Goal: Information Seeking & Learning: Learn about a topic

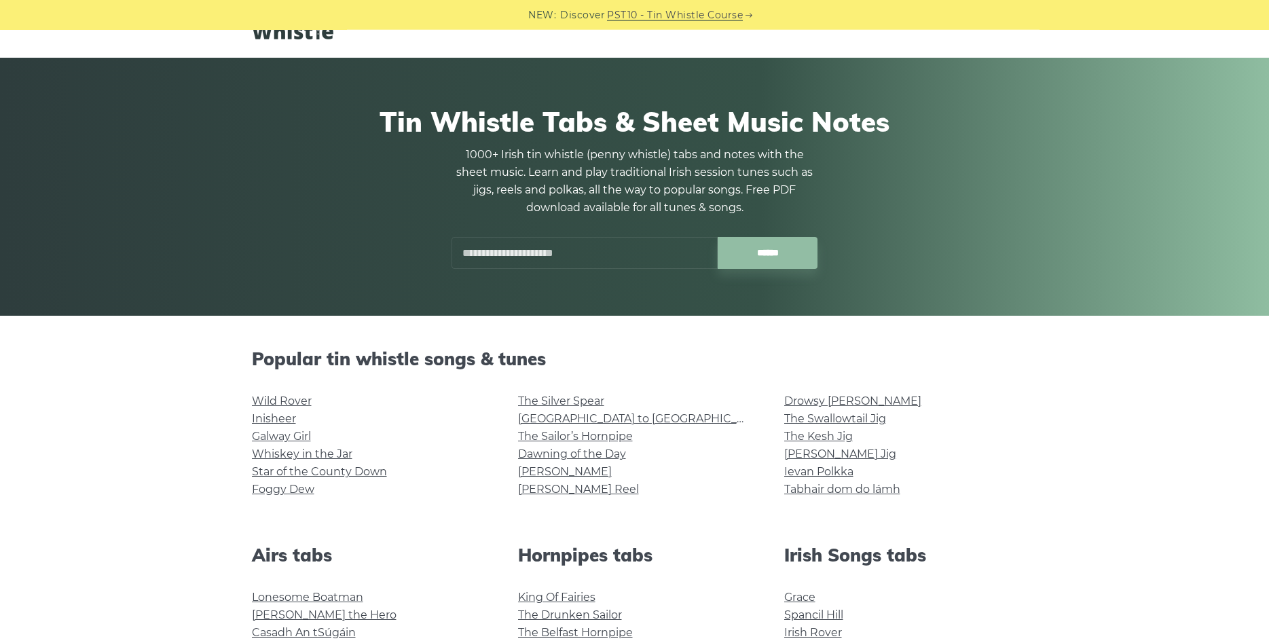
scroll to position [277, 0]
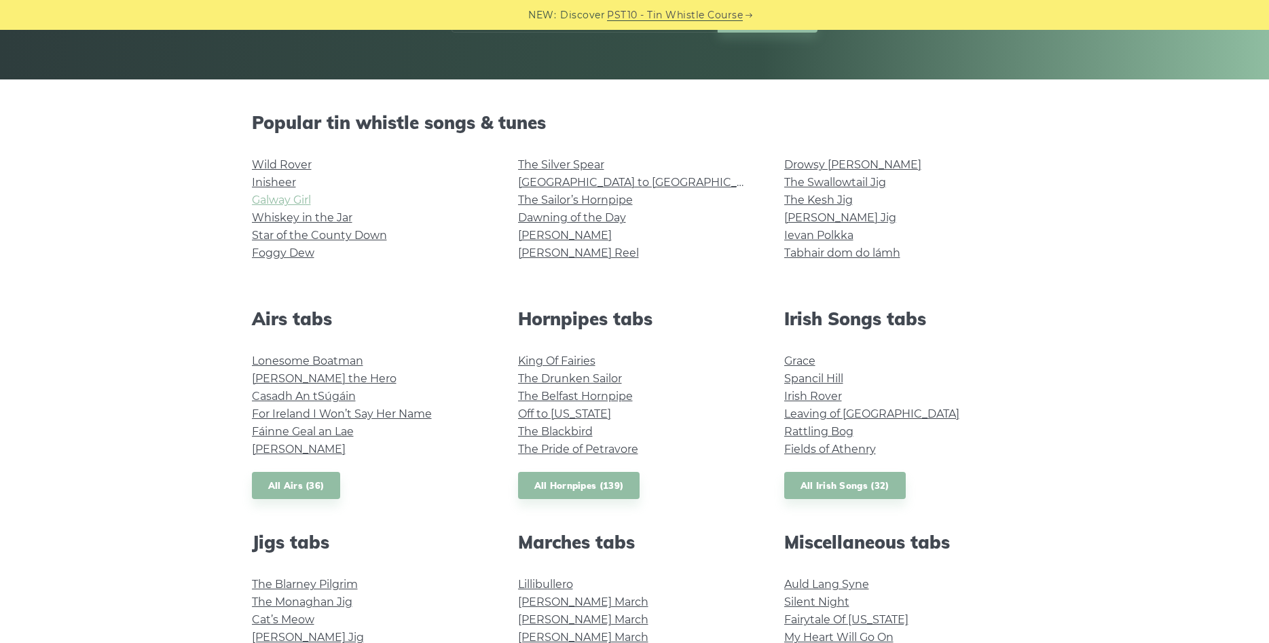
click at [293, 198] on link "Galway Girl" at bounding box center [281, 200] width 59 height 13
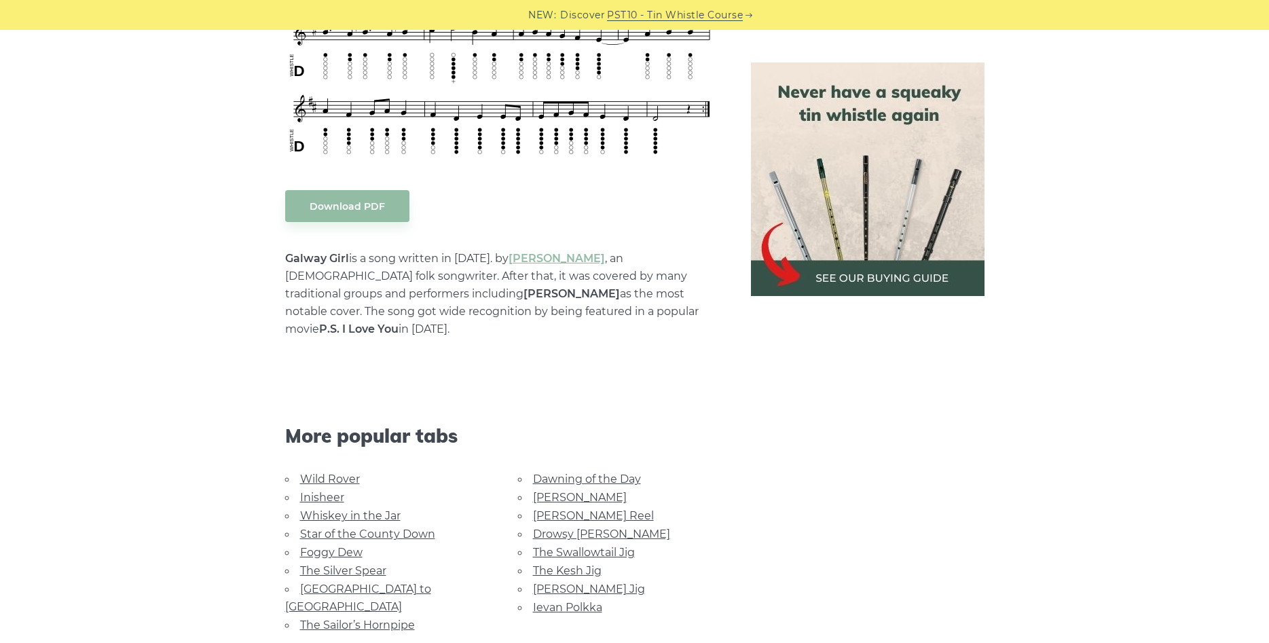
scroll to position [623, 0]
click at [571, 564] on link "The Kesh Jig" at bounding box center [567, 570] width 69 height 13
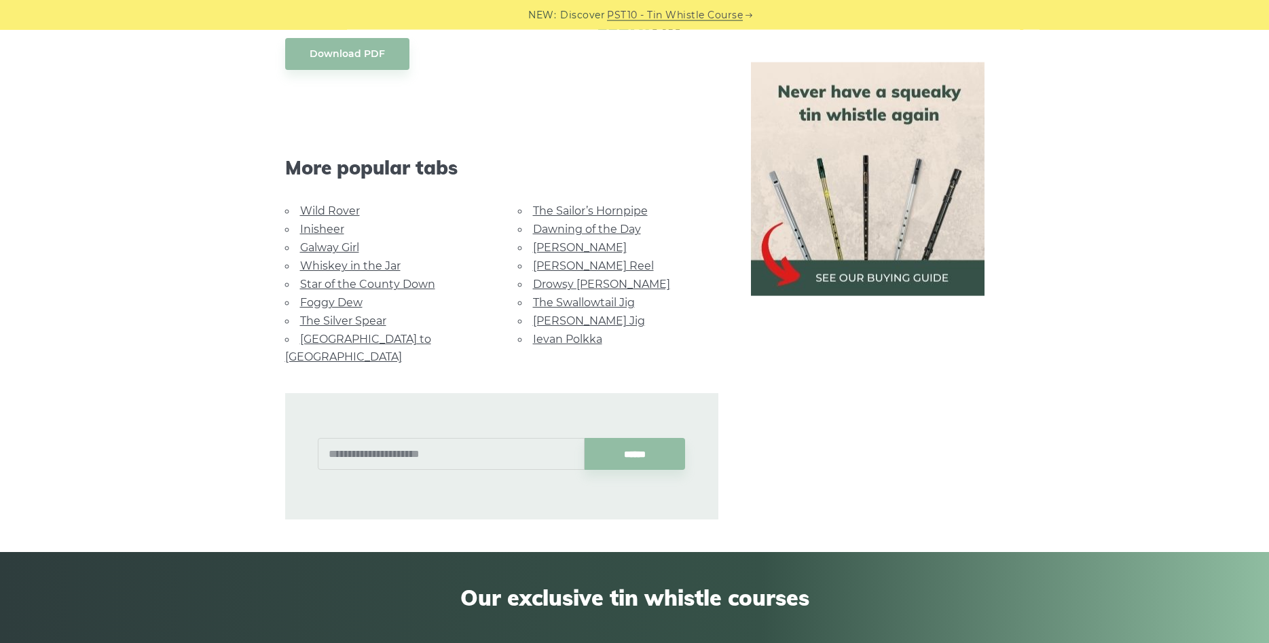
scroll to position [693, 0]
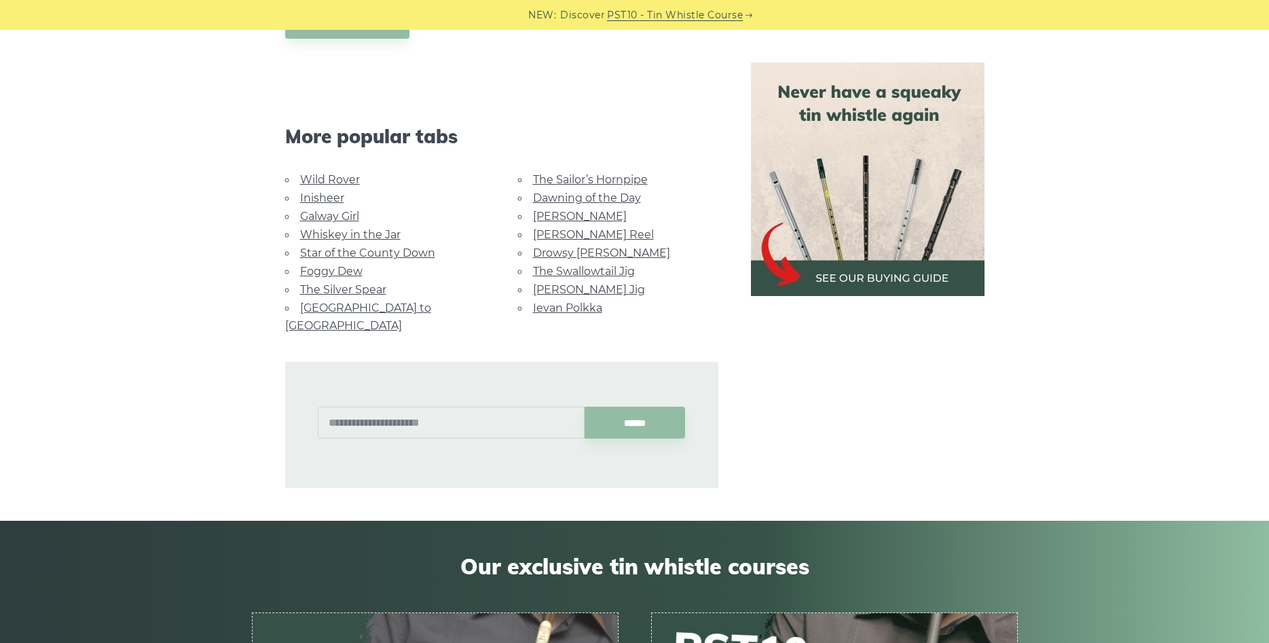
click at [314, 182] on link "Wild Rover" at bounding box center [330, 179] width 60 height 13
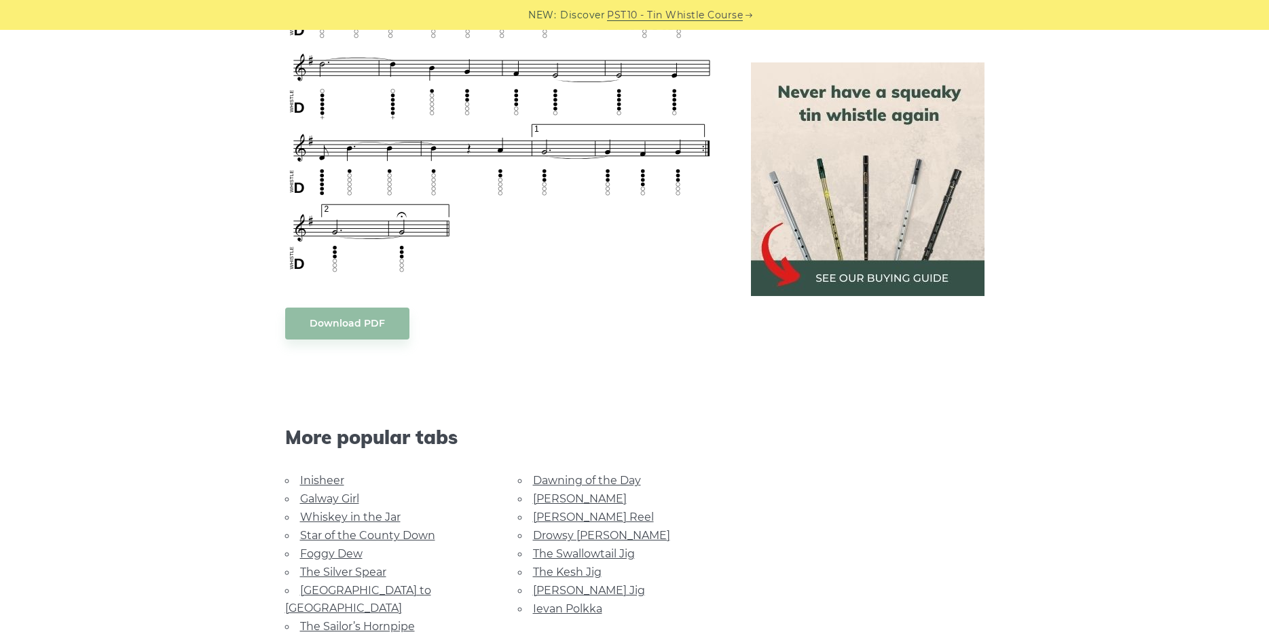
scroll to position [1108, 0]
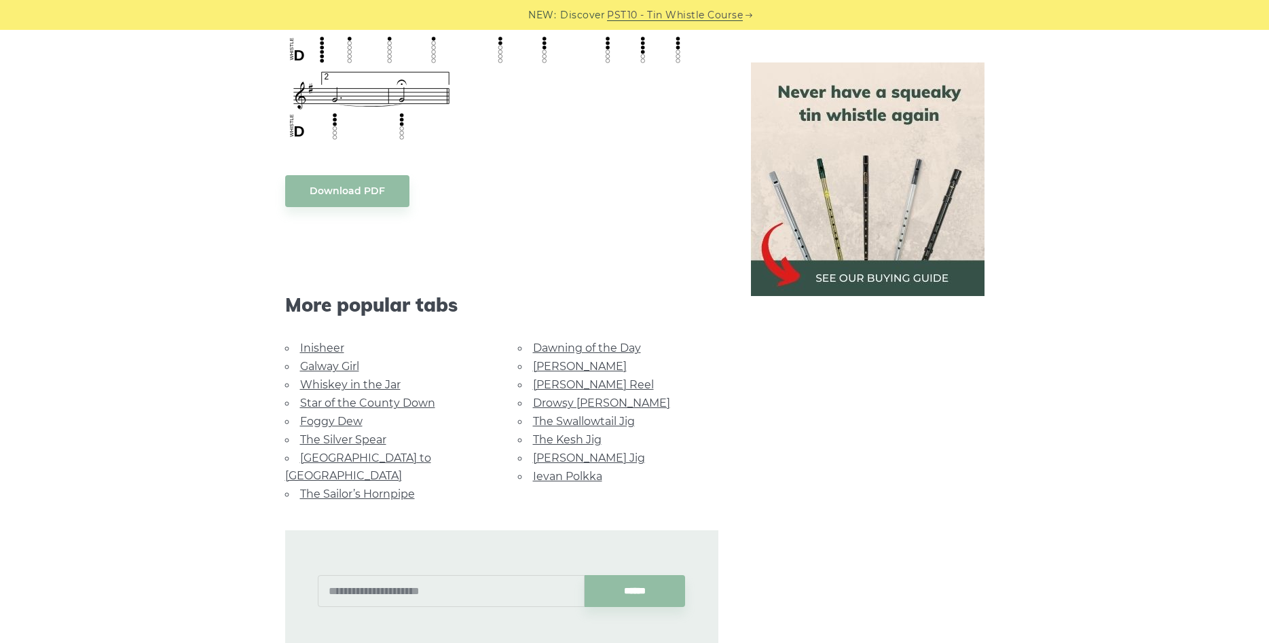
click at [350, 380] on link "Whiskey in the Jar" at bounding box center [350, 384] width 101 height 13
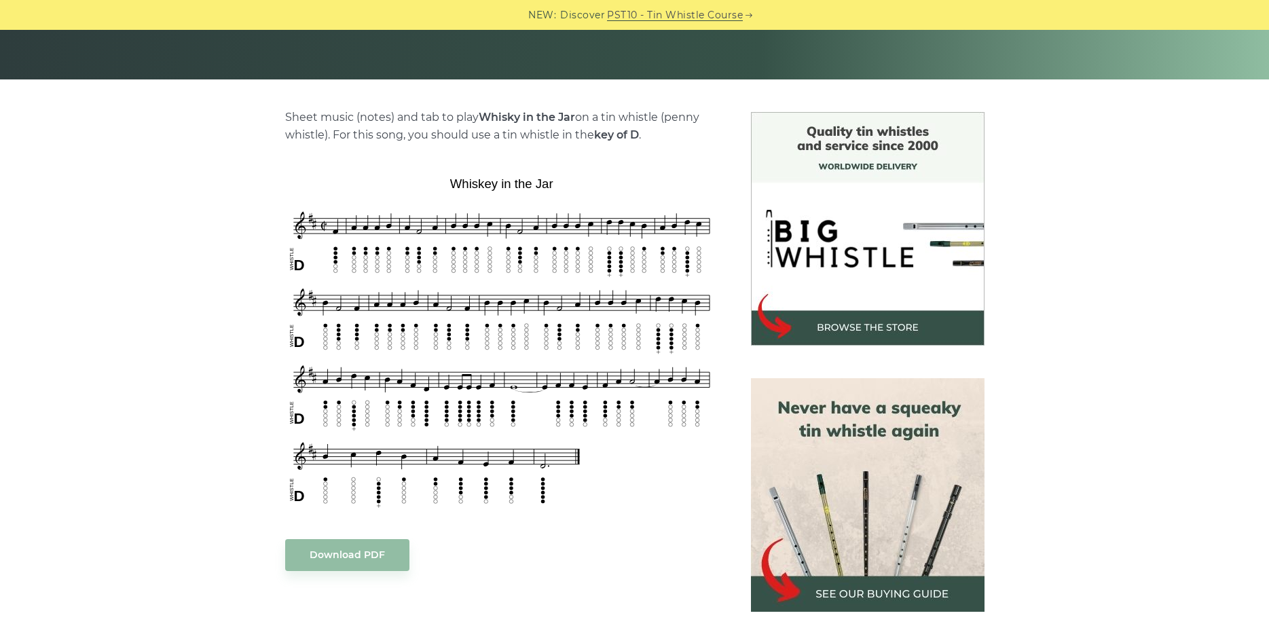
scroll to position [762, 0]
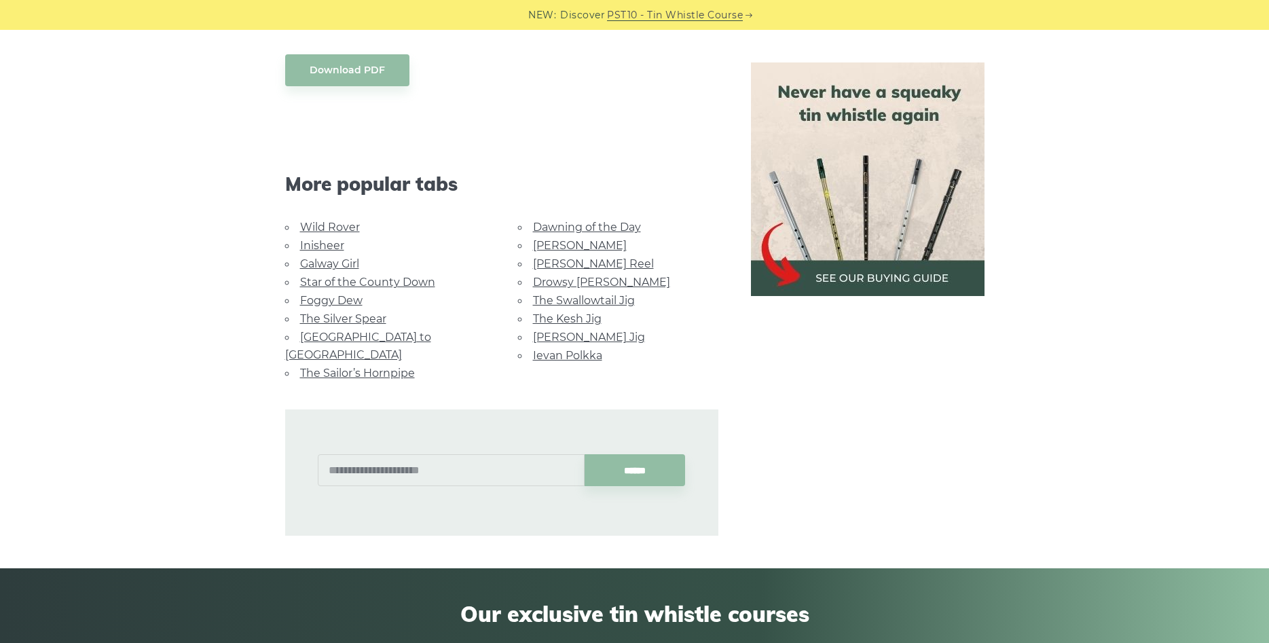
click at [567, 336] on link "[PERSON_NAME] Jig" at bounding box center [589, 337] width 112 height 13
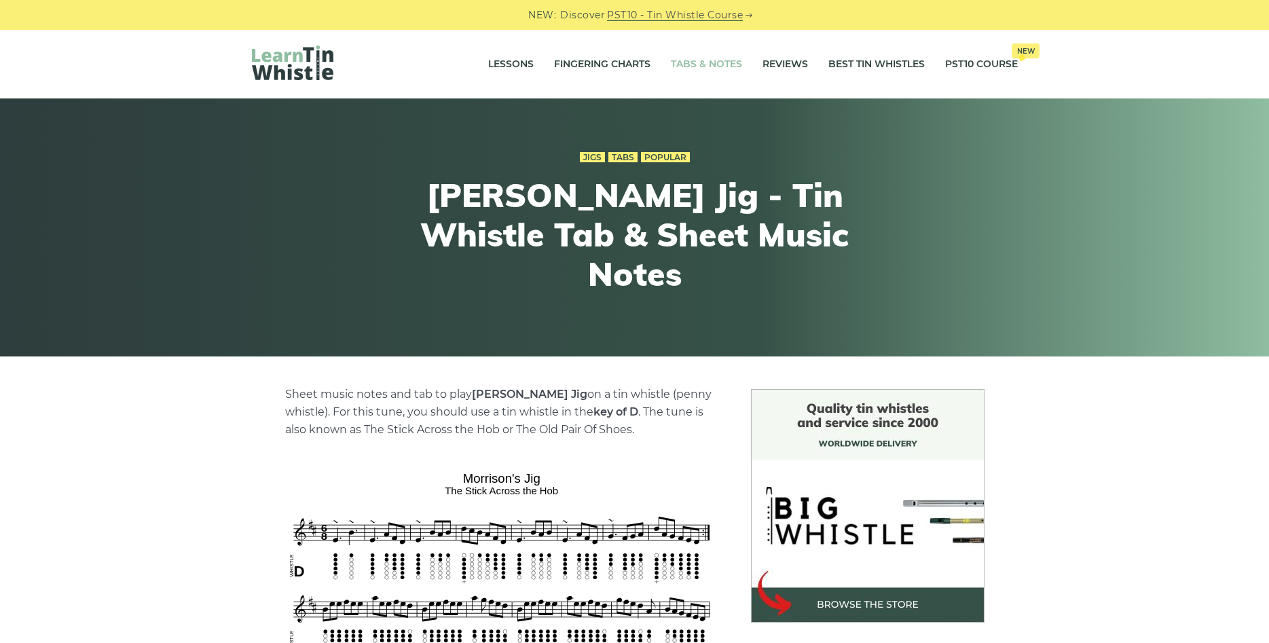
click at [723, 62] on link "Tabs & Notes" at bounding box center [706, 65] width 71 height 34
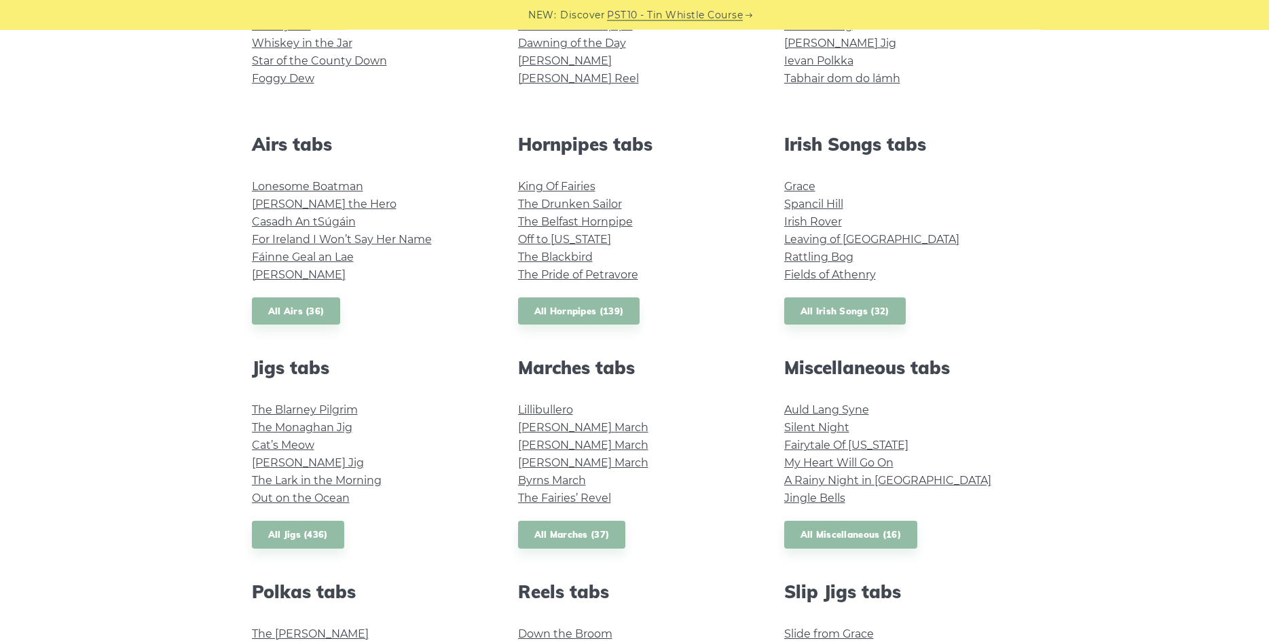
scroll to position [485, 0]
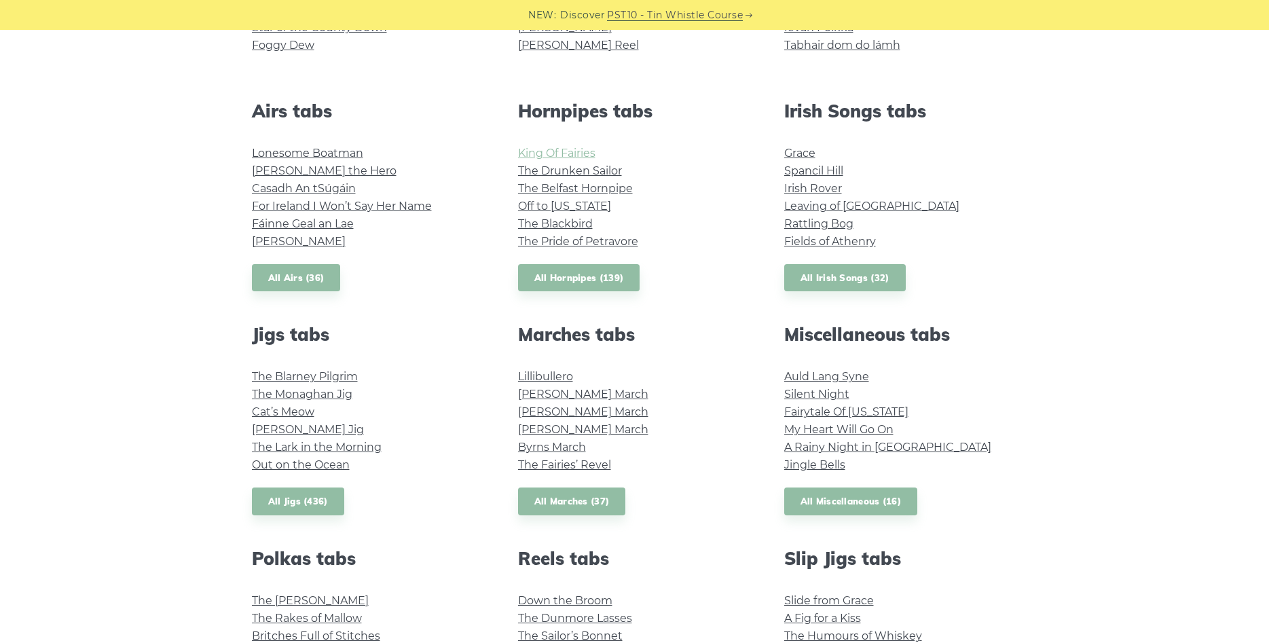
click at [579, 149] on link "King Of Fairies" at bounding box center [556, 153] width 77 height 13
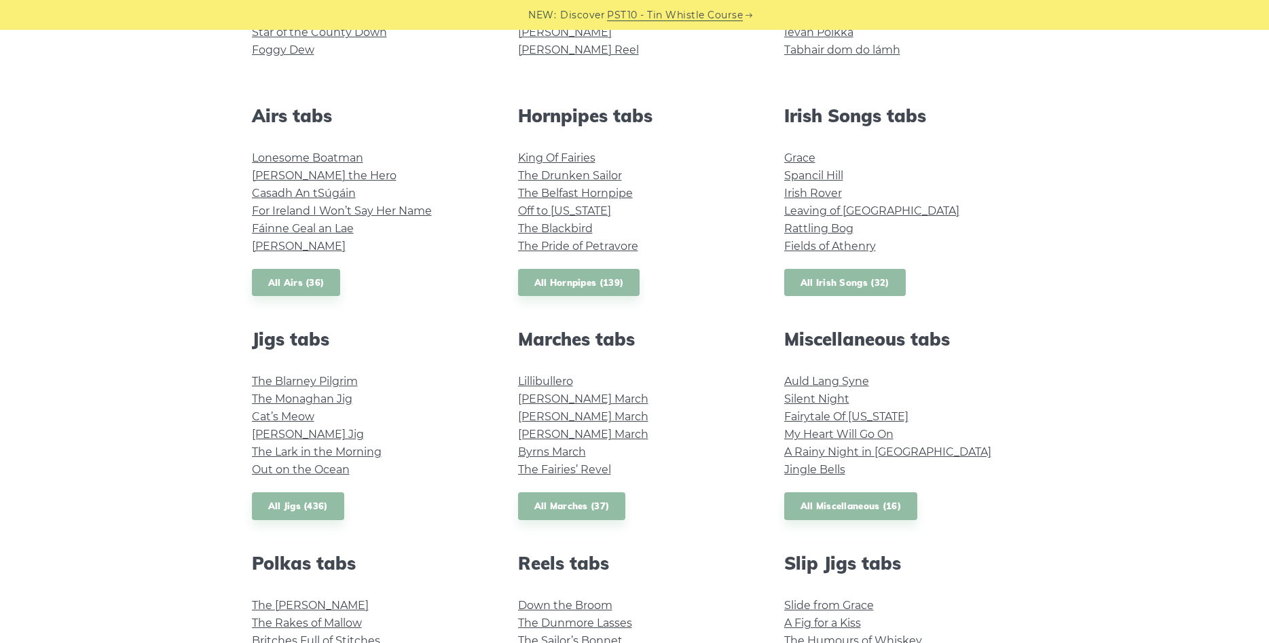
scroll to position [554, 0]
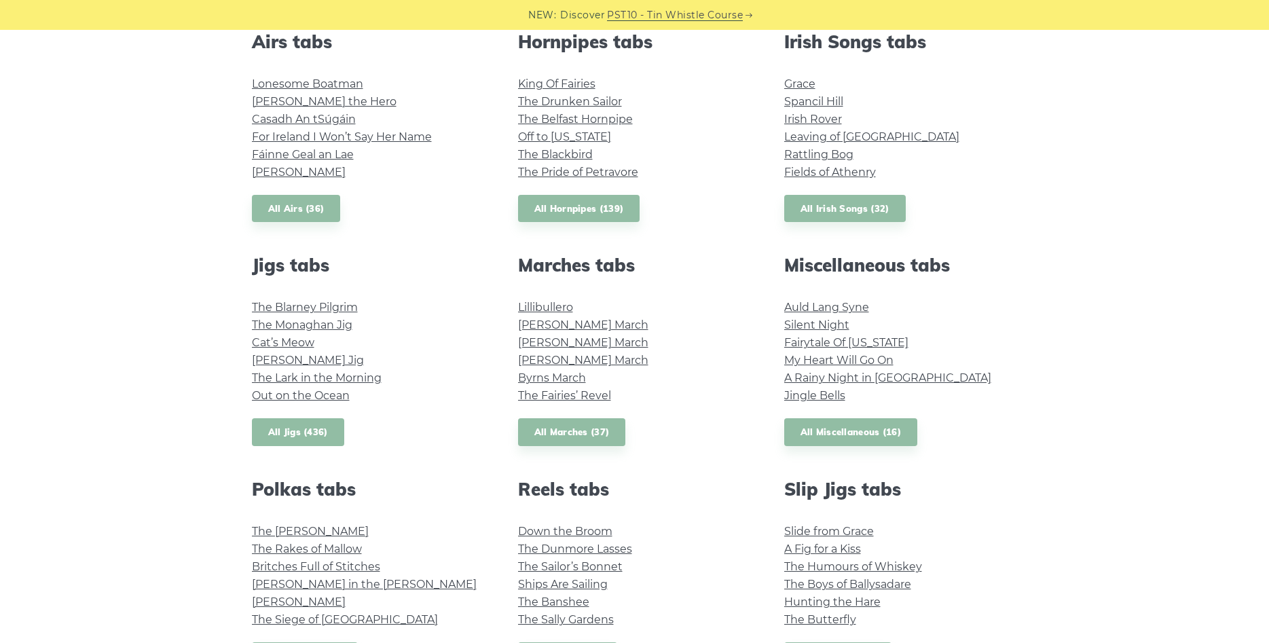
click at [295, 433] on link "All Jigs (436)" at bounding box center [298, 432] width 92 height 28
click at [852, 433] on link "All Miscellaneous (16)" at bounding box center [851, 432] width 134 height 28
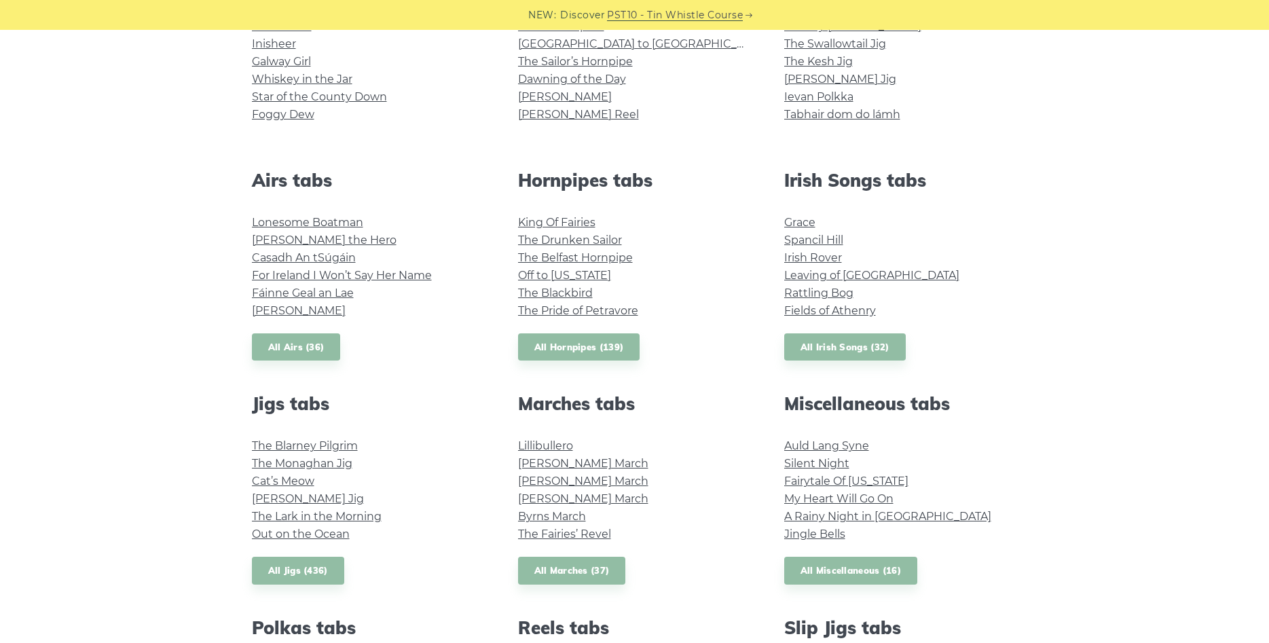
scroll to position [208, 0]
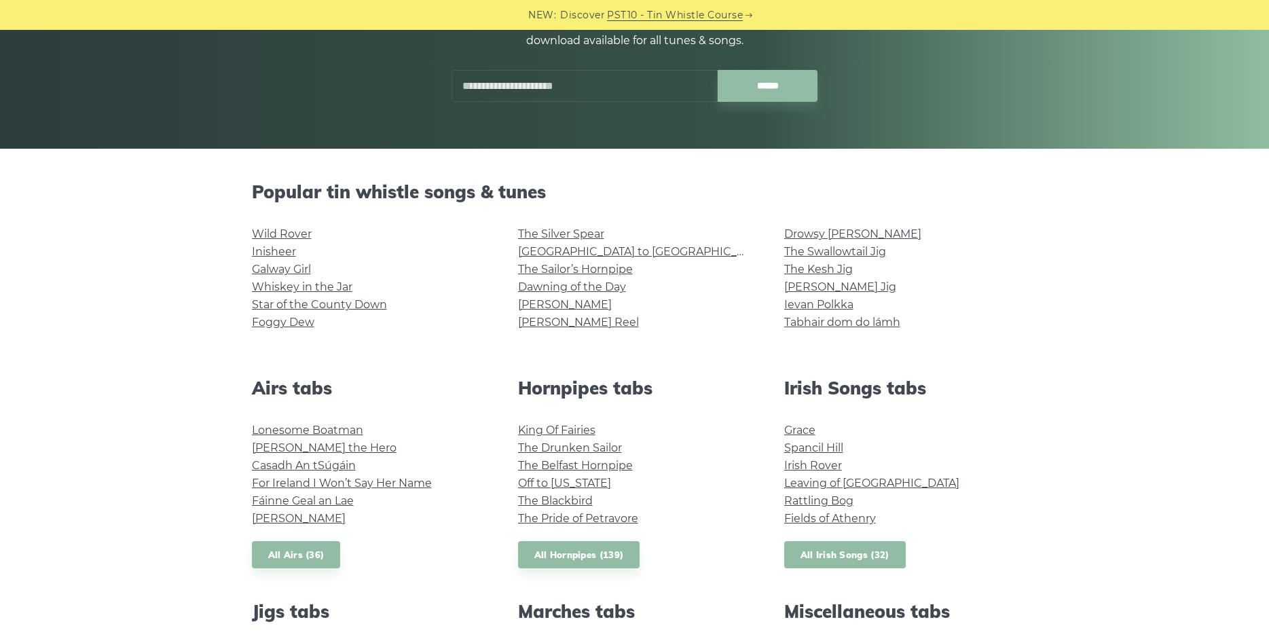
click at [820, 558] on link "All Irish Songs (32)" at bounding box center [845, 555] width 122 height 28
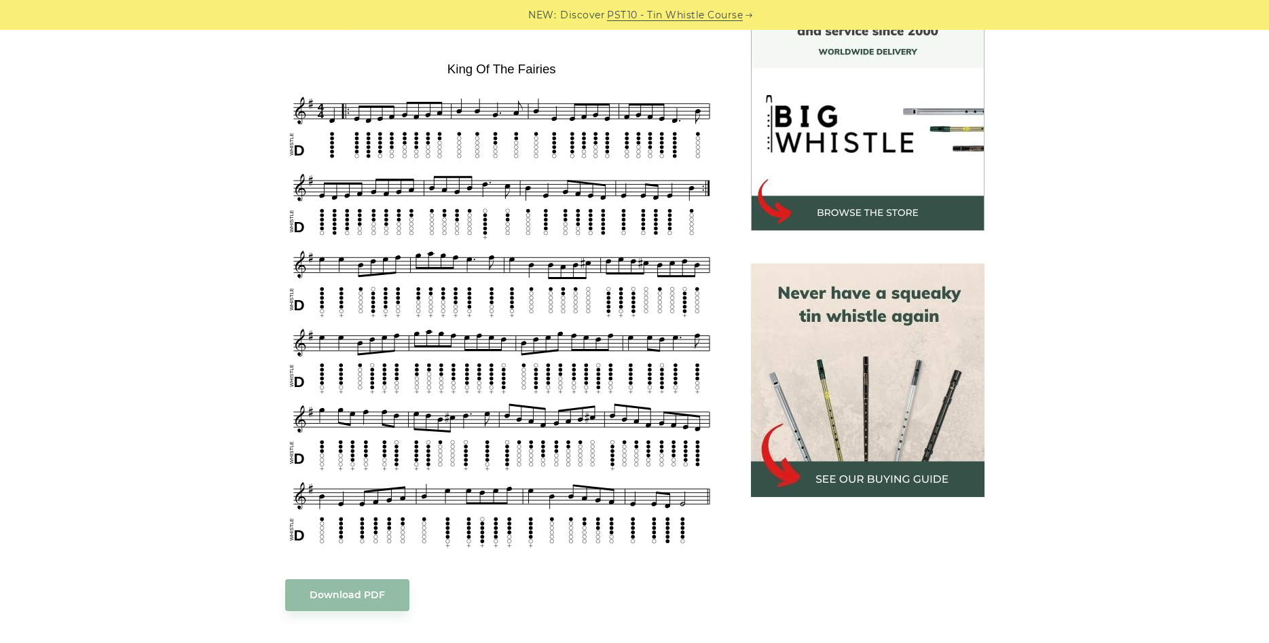
scroll to position [416, 0]
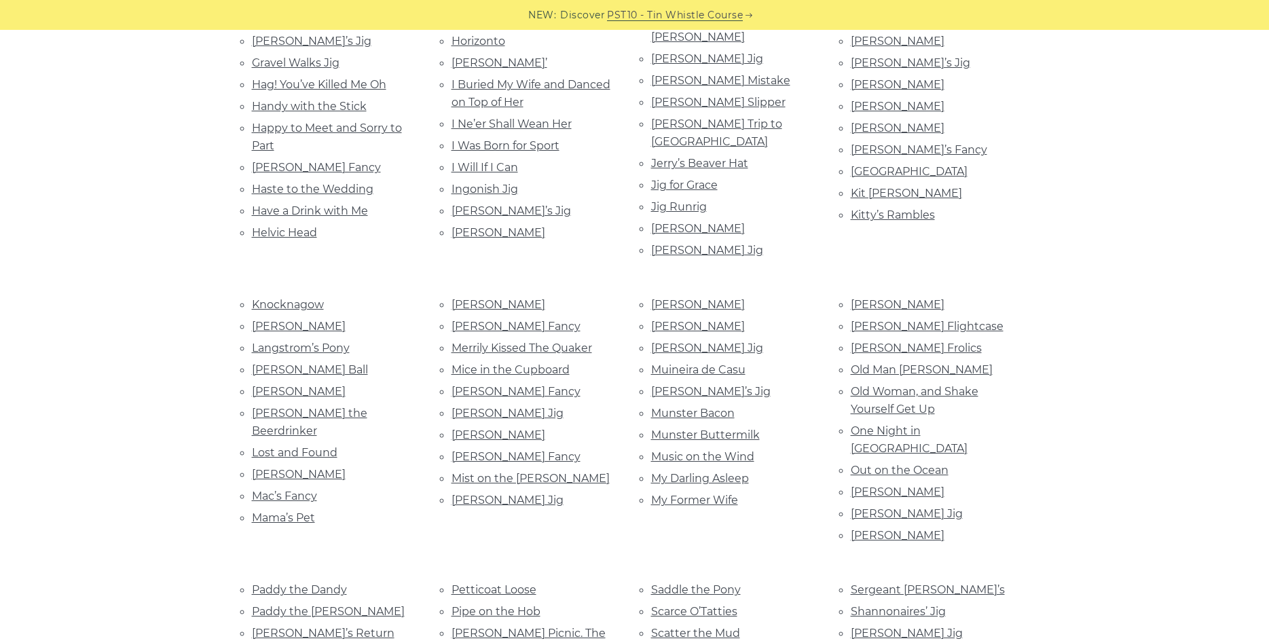
scroll to position [901, 0]
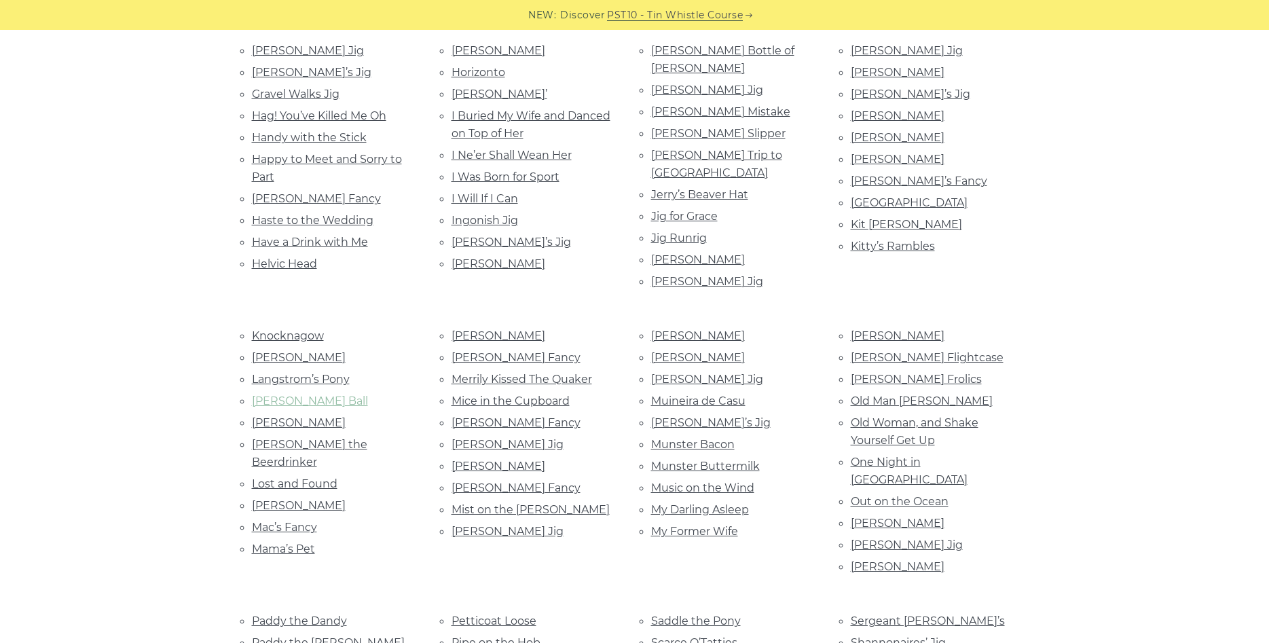
click at [284, 395] on link "[PERSON_NAME] Ball" at bounding box center [310, 401] width 116 height 13
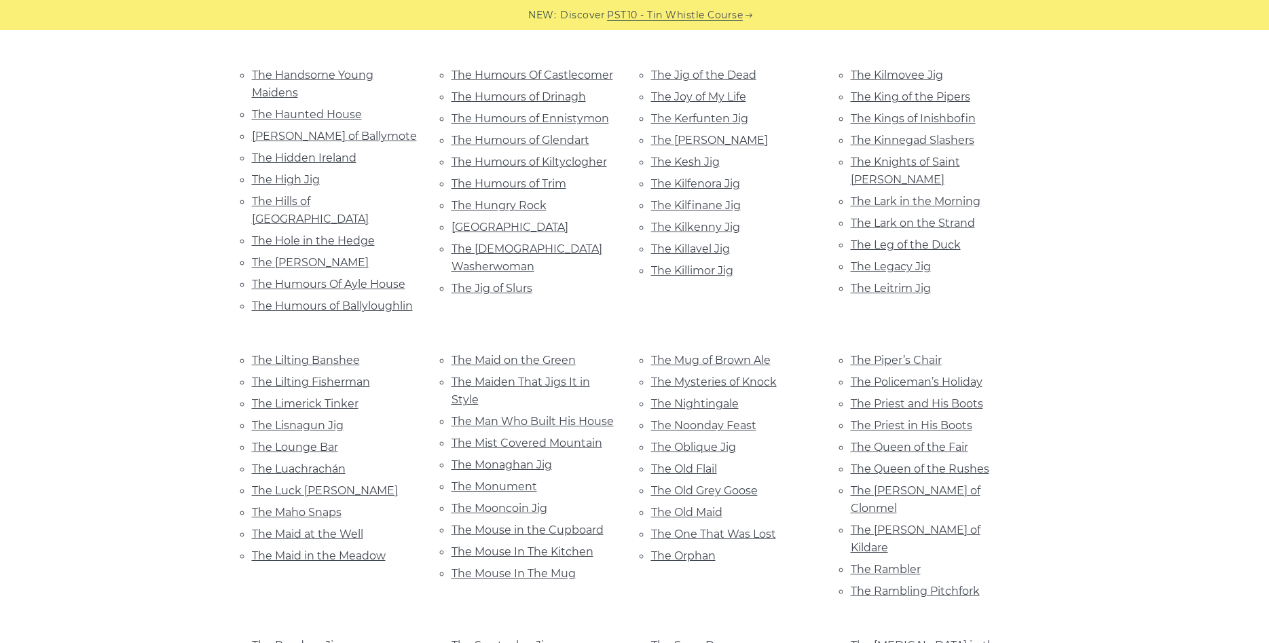
scroll to position [2909, 0]
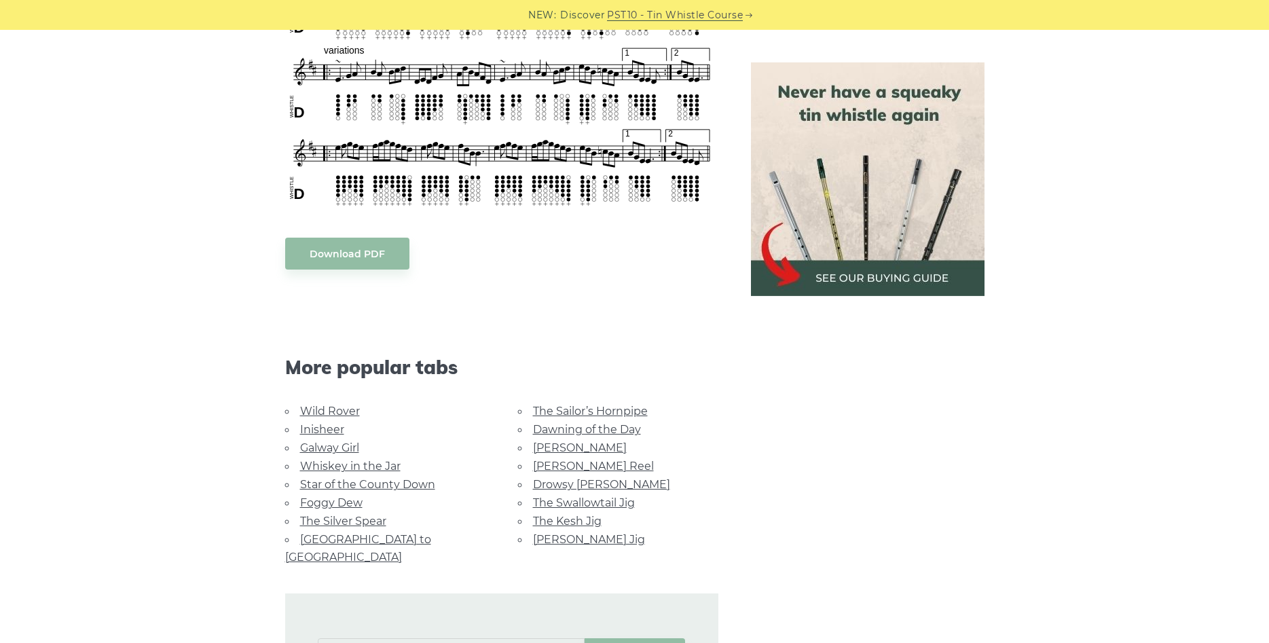
scroll to position [623, 0]
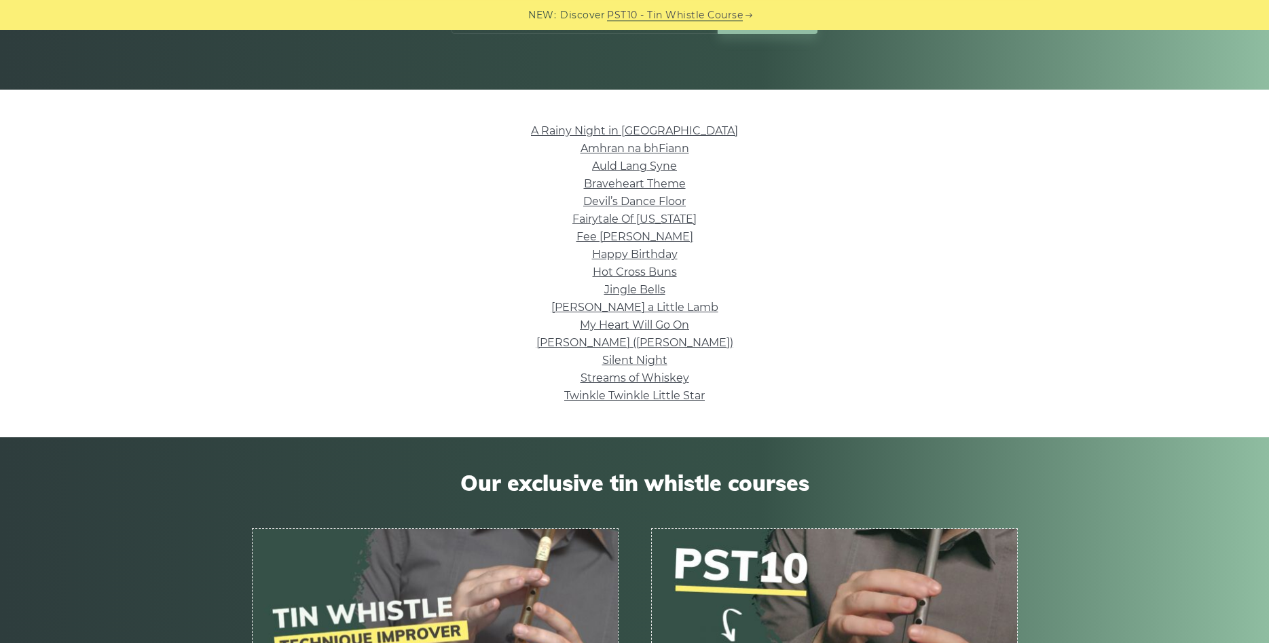
scroll to position [277, 0]
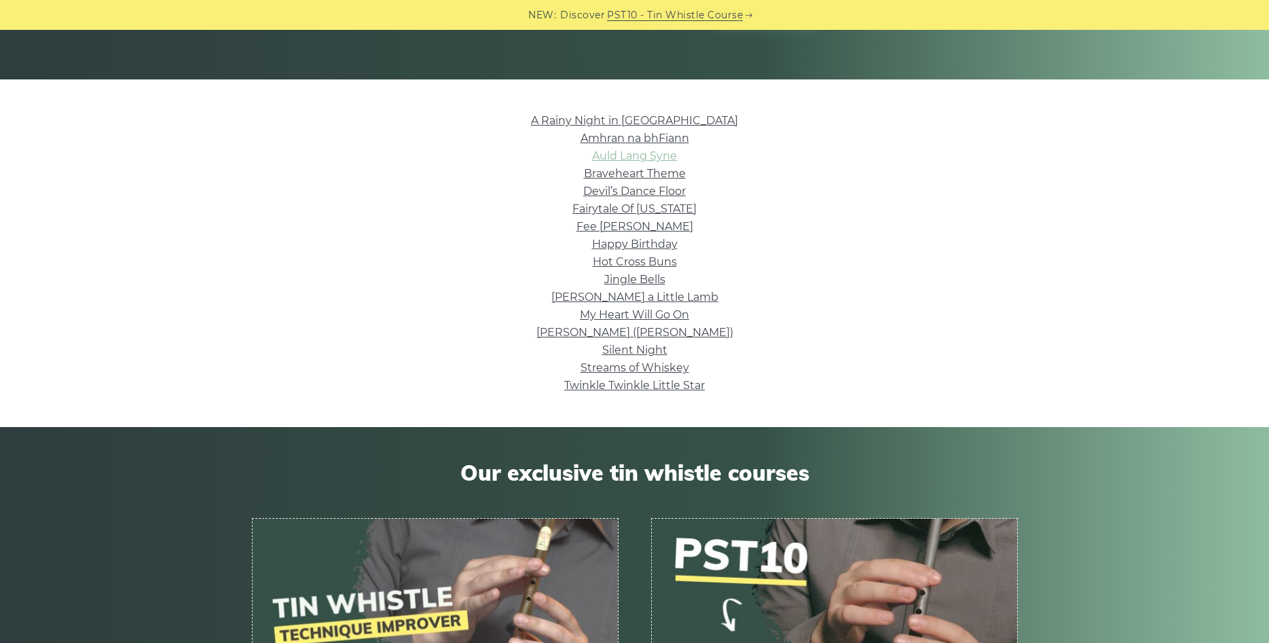
click at [629, 162] on link "Auld Lang Syne" at bounding box center [634, 155] width 85 height 13
click at [628, 318] on link "My Heart Will Go On" at bounding box center [634, 314] width 109 height 13
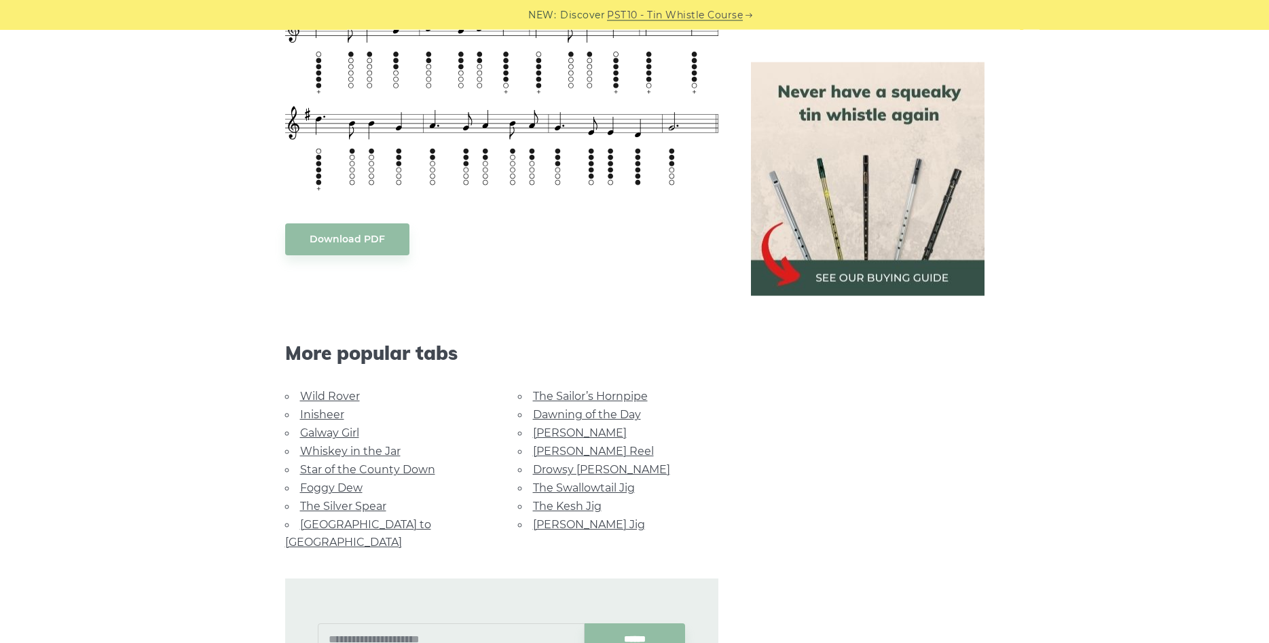
scroll to position [762, 0]
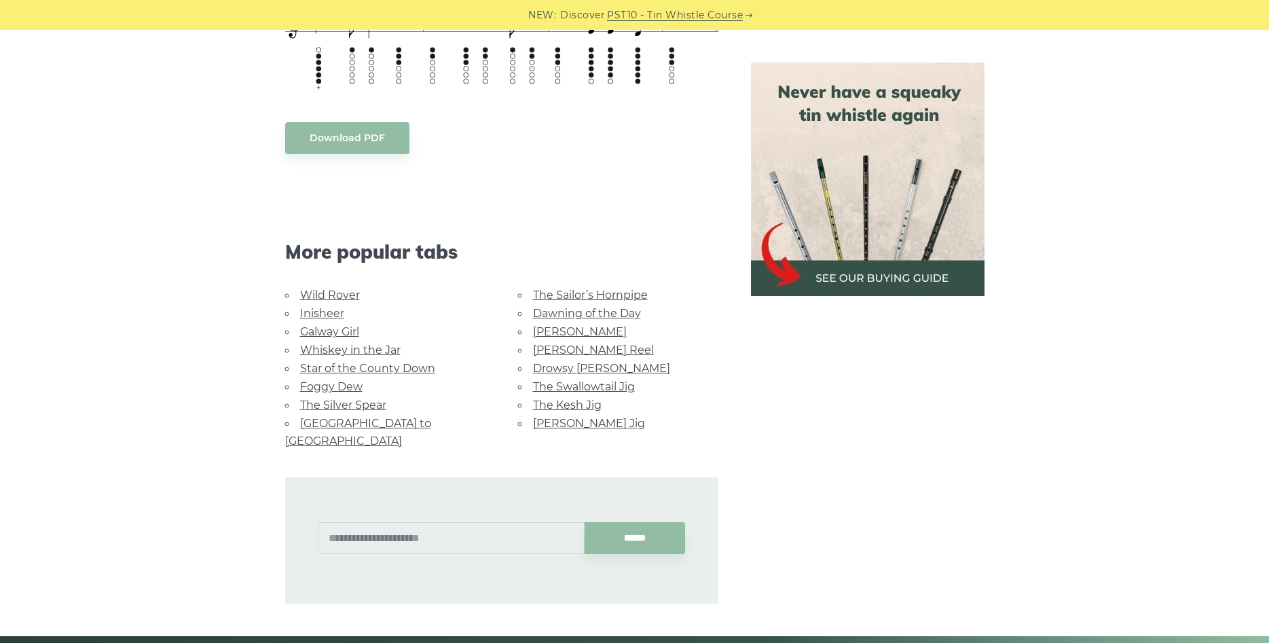
click at [329, 329] on link "Galway Girl" at bounding box center [329, 331] width 59 height 13
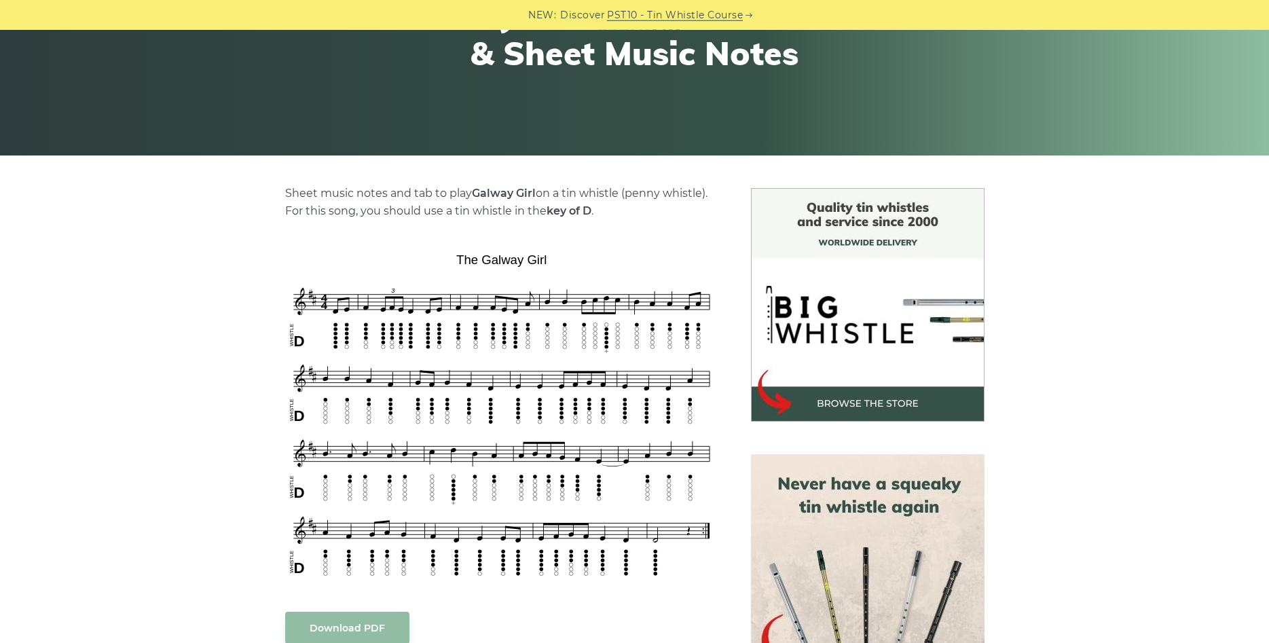
scroll to position [277, 0]
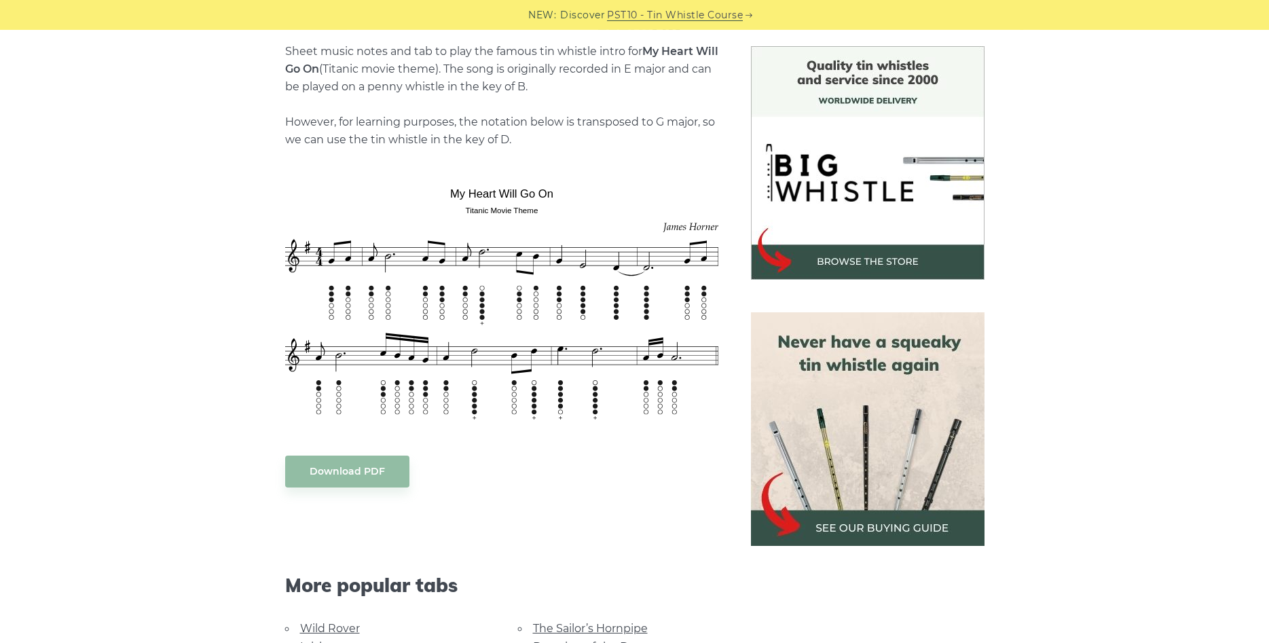
scroll to position [346, 0]
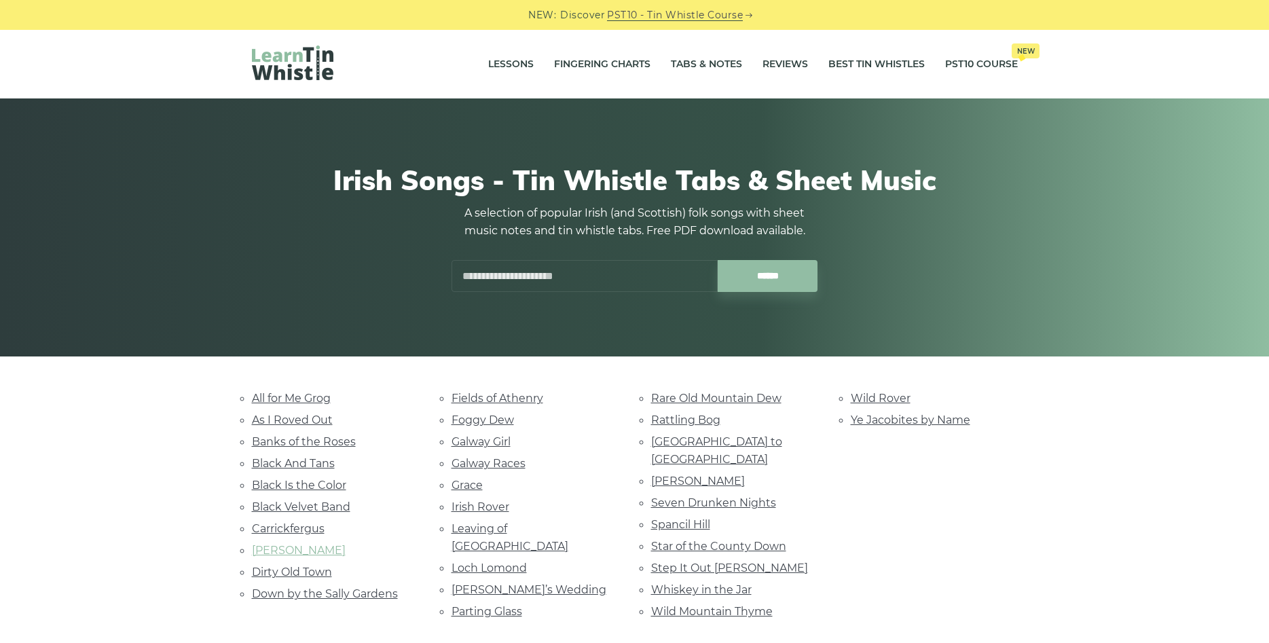
click at [292, 551] on link "Danny Boy" at bounding box center [299, 550] width 94 height 13
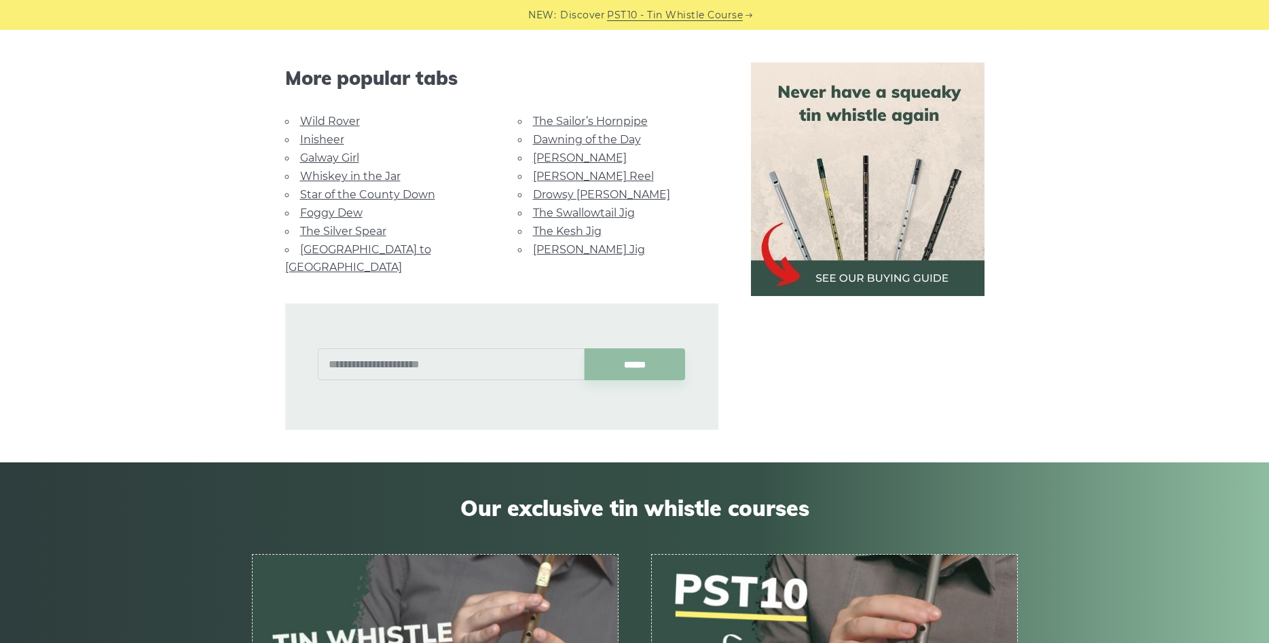
scroll to position [901, 0]
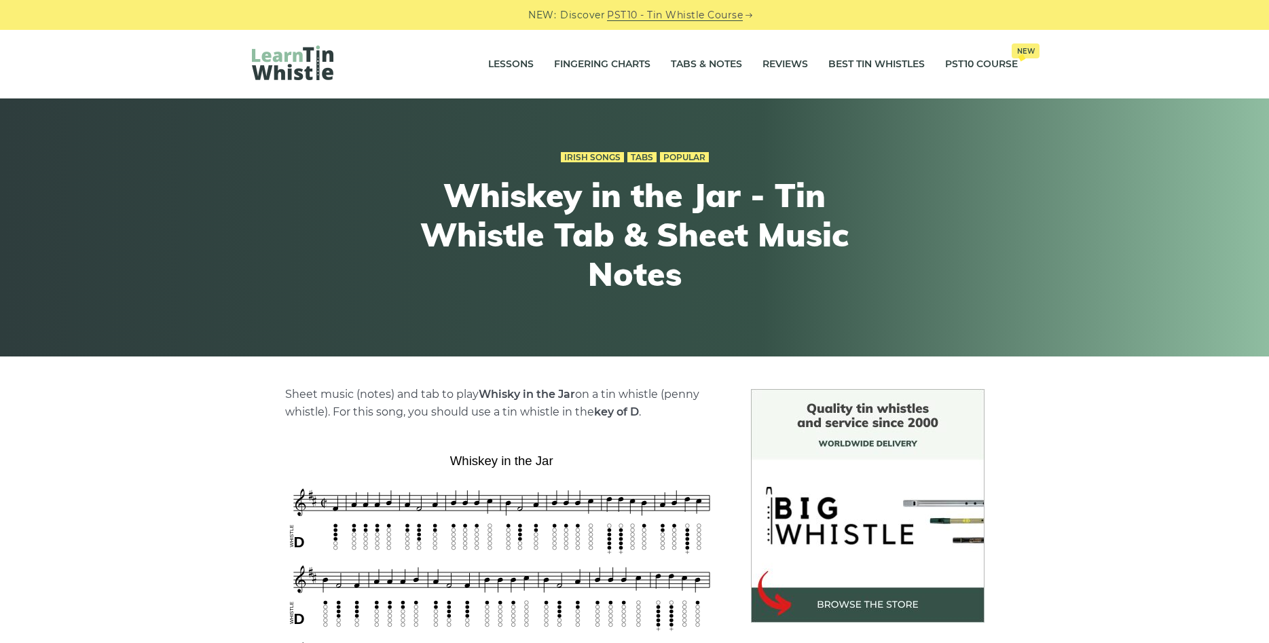
scroll to position [762, 0]
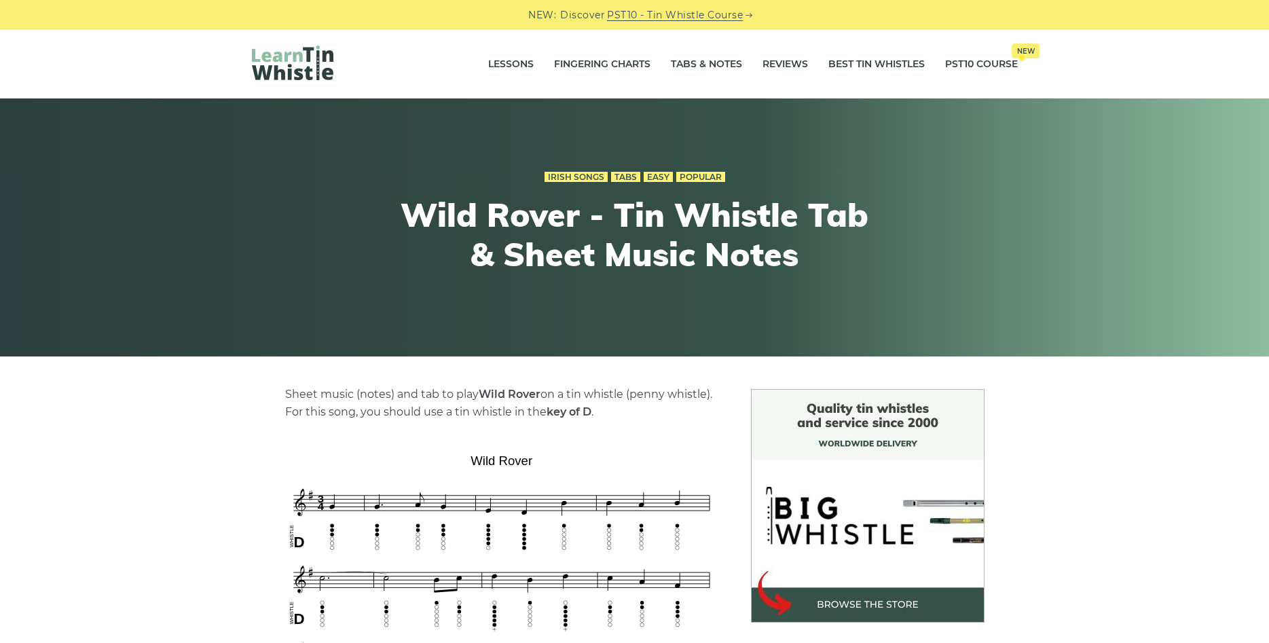
scroll to position [1108, 0]
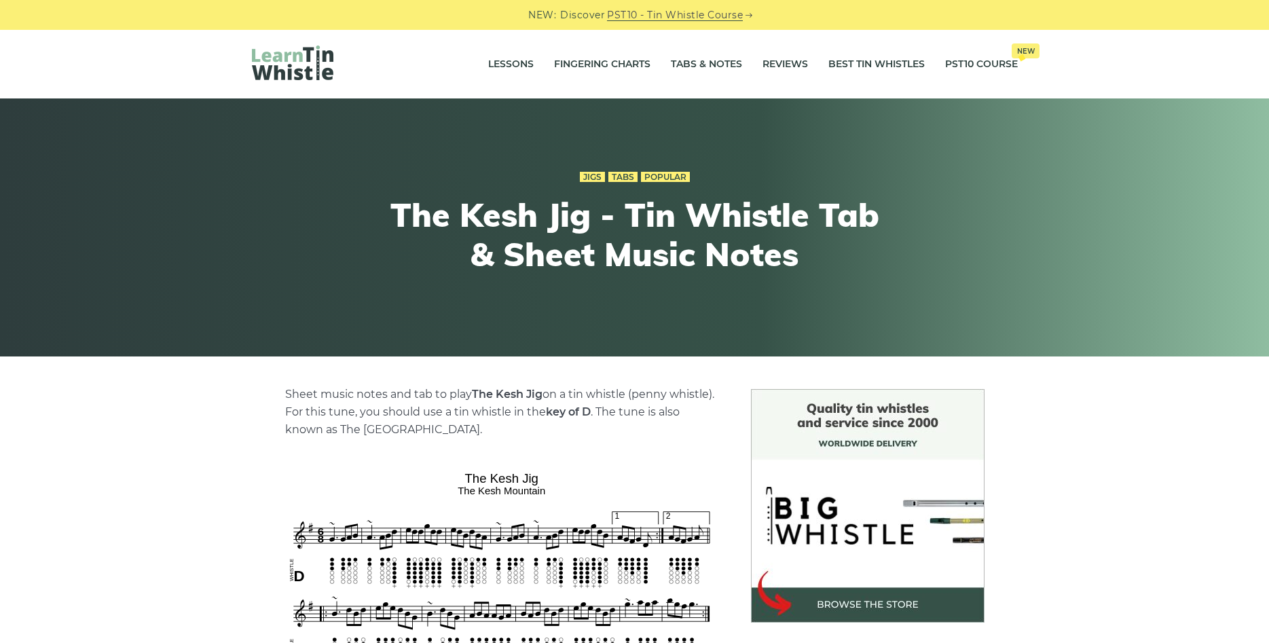
scroll to position [693, 0]
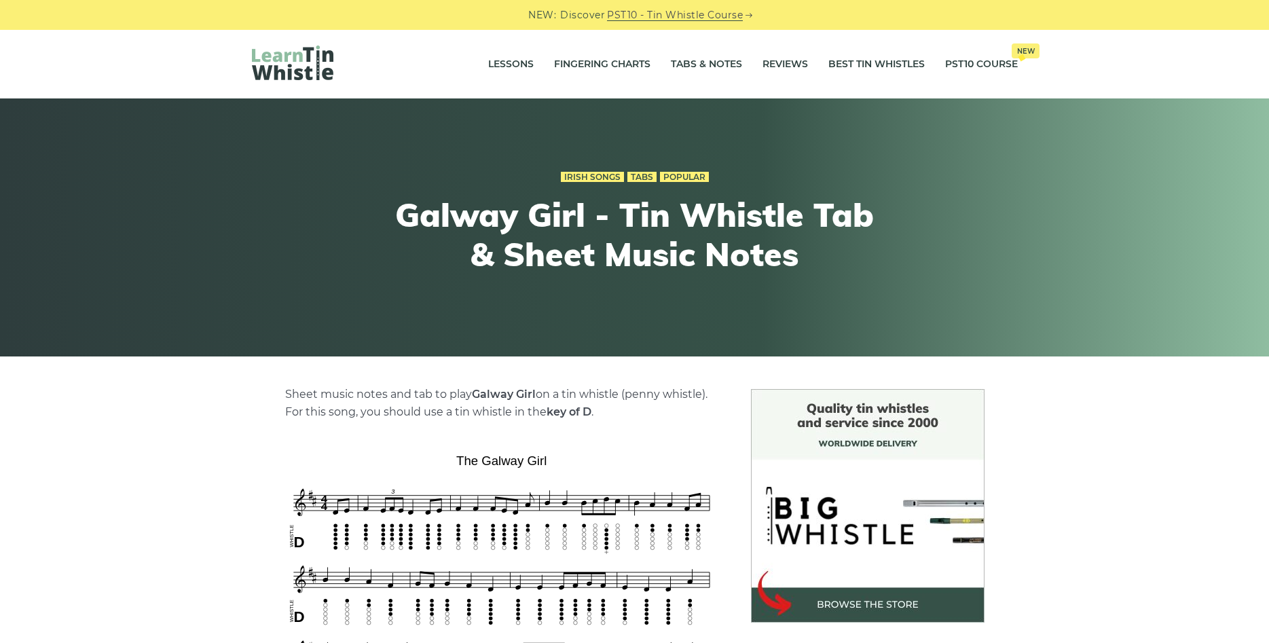
scroll to position [623, 0]
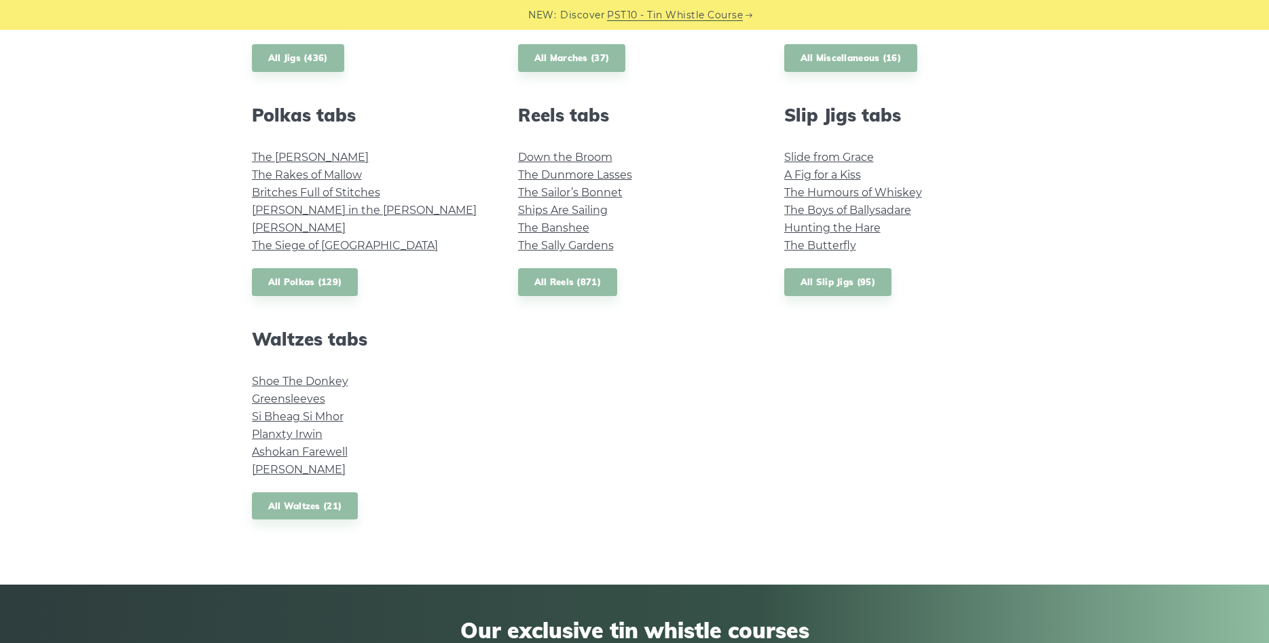
scroll to position [901, 0]
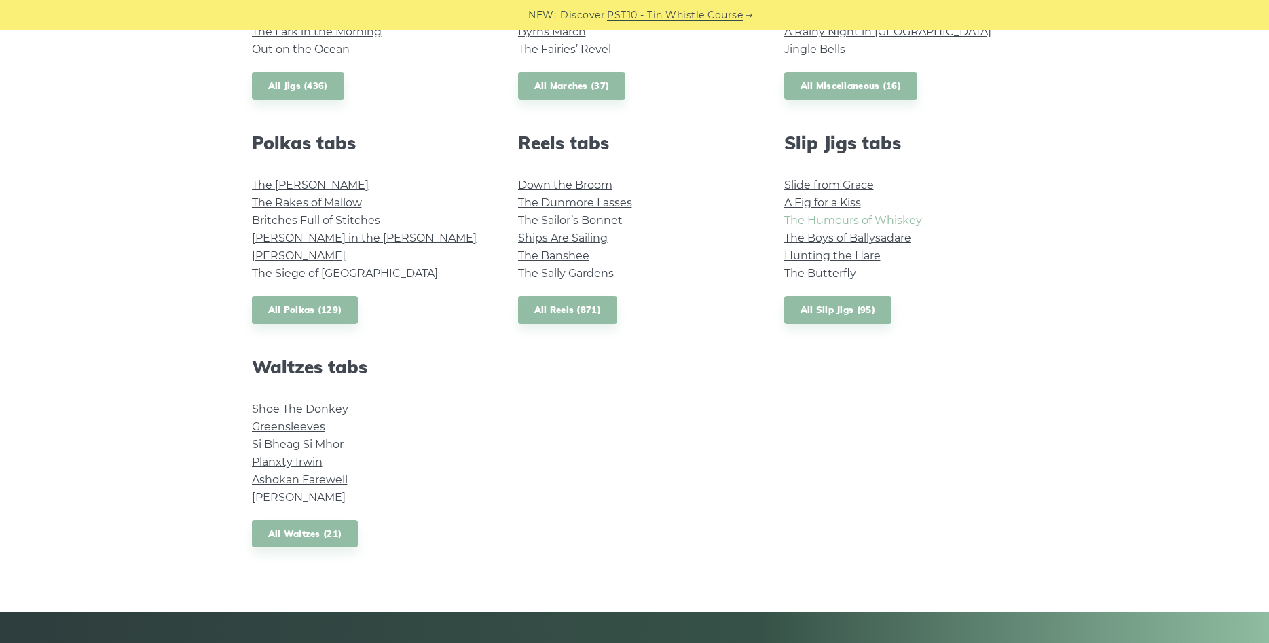
click at [851, 223] on link "The Humours of Whiskey" at bounding box center [853, 220] width 138 height 13
click at [843, 310] on link "All Slip Jigs (95)" at bounding box center [837, 310] width 107 height 28
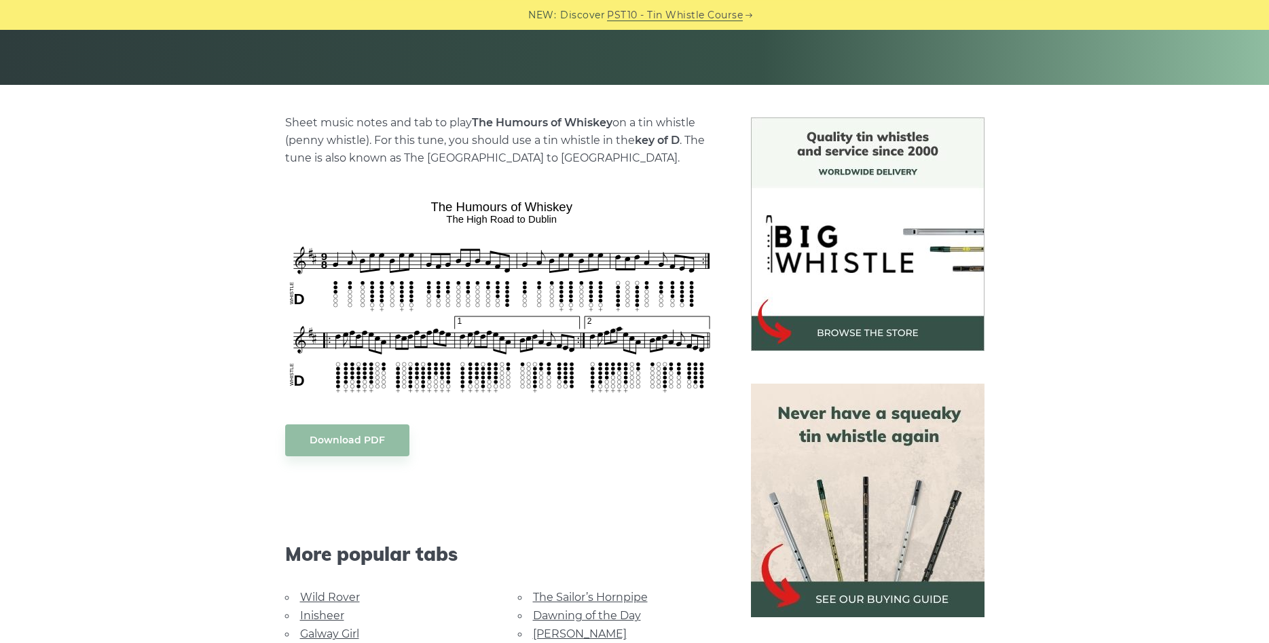
scroll to position [277, 0]
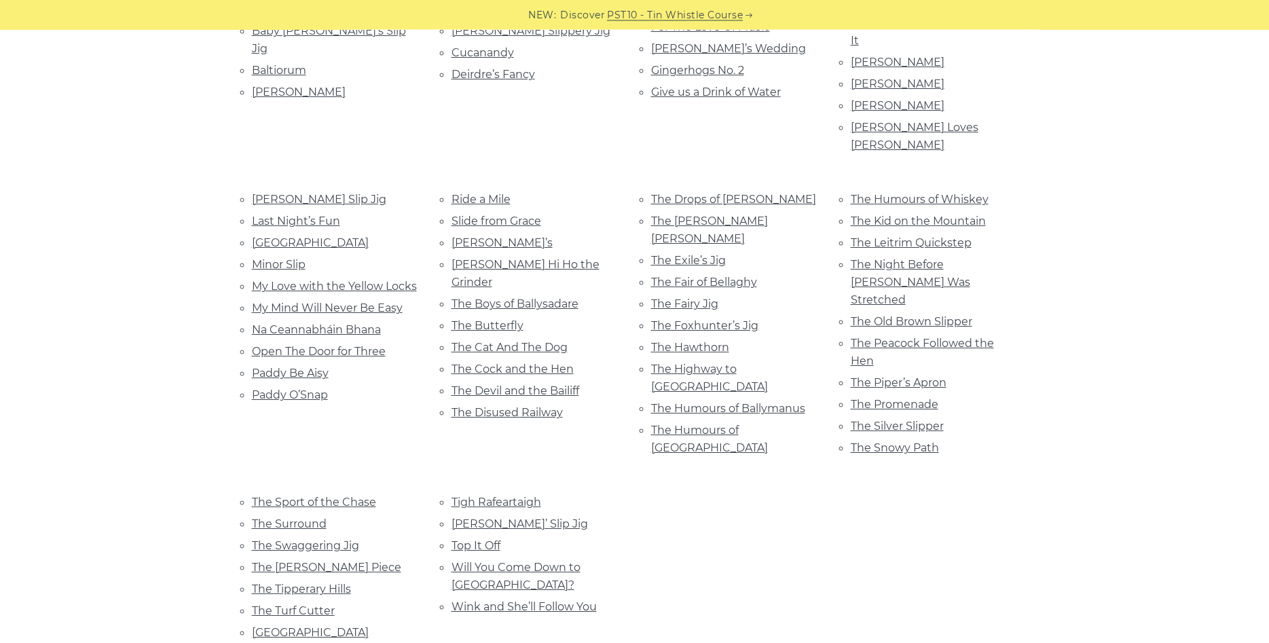
scroll to position [623, 0]
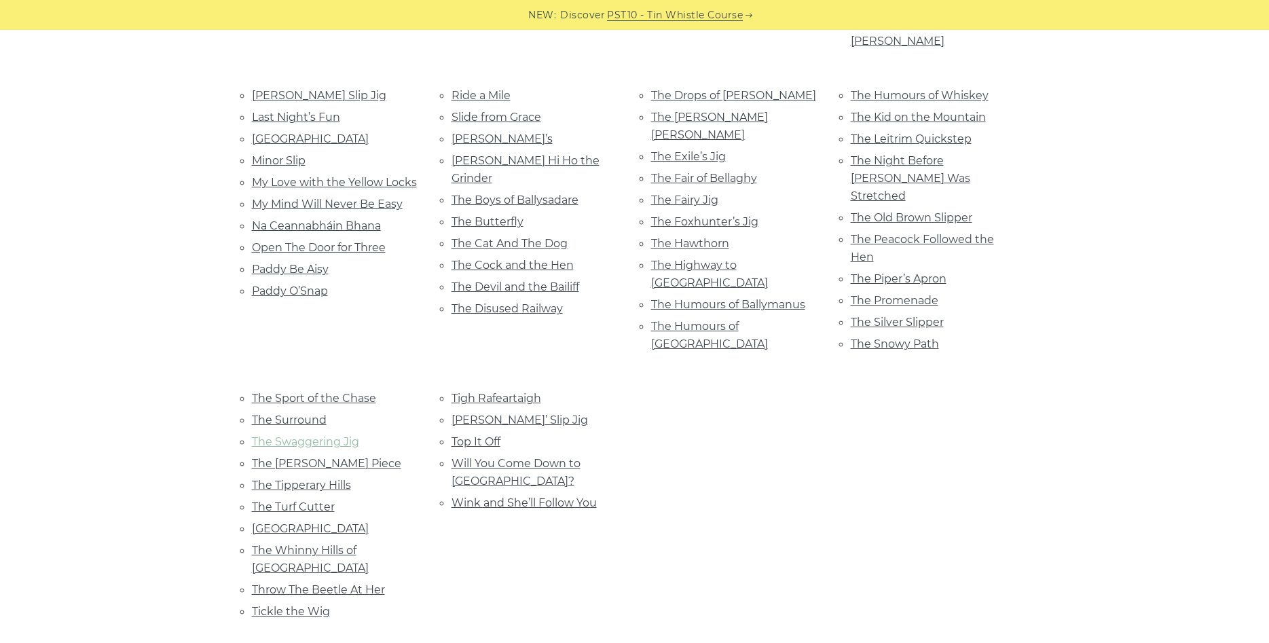
click at [344, 435] on link "The Swaggering Jig" at bounding box center [305, 441] width 107 height 13
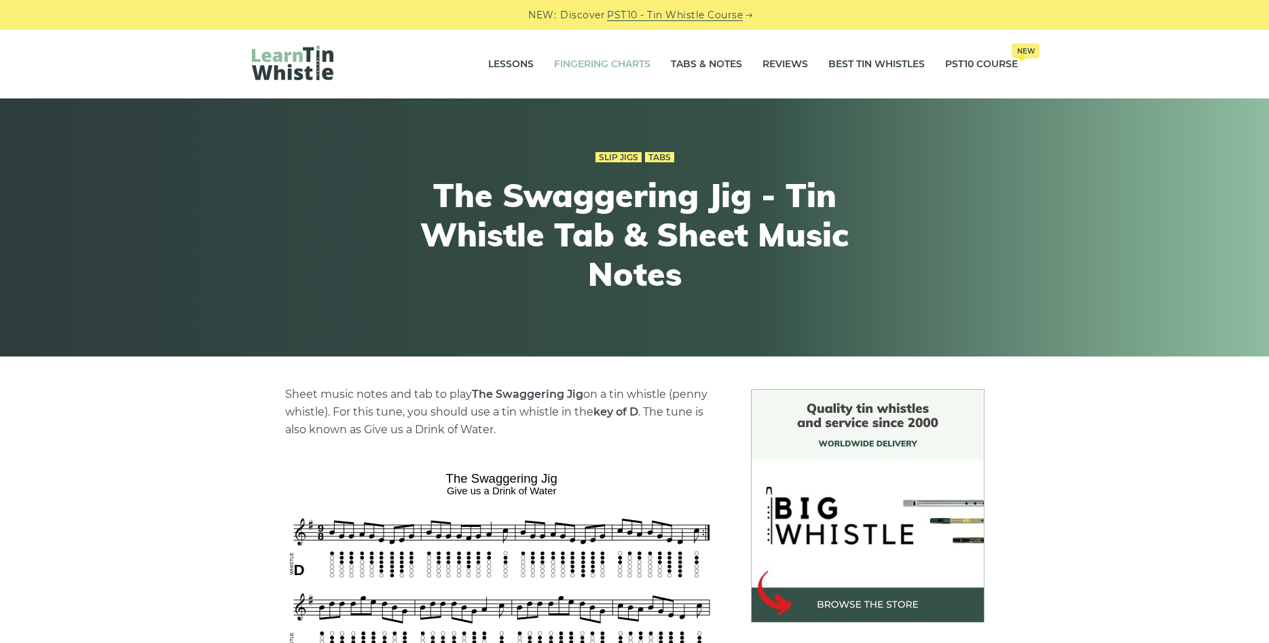
click at [611, 59] on link "Fingering Charts" at bounding box center [602, 65] width 96 height 34
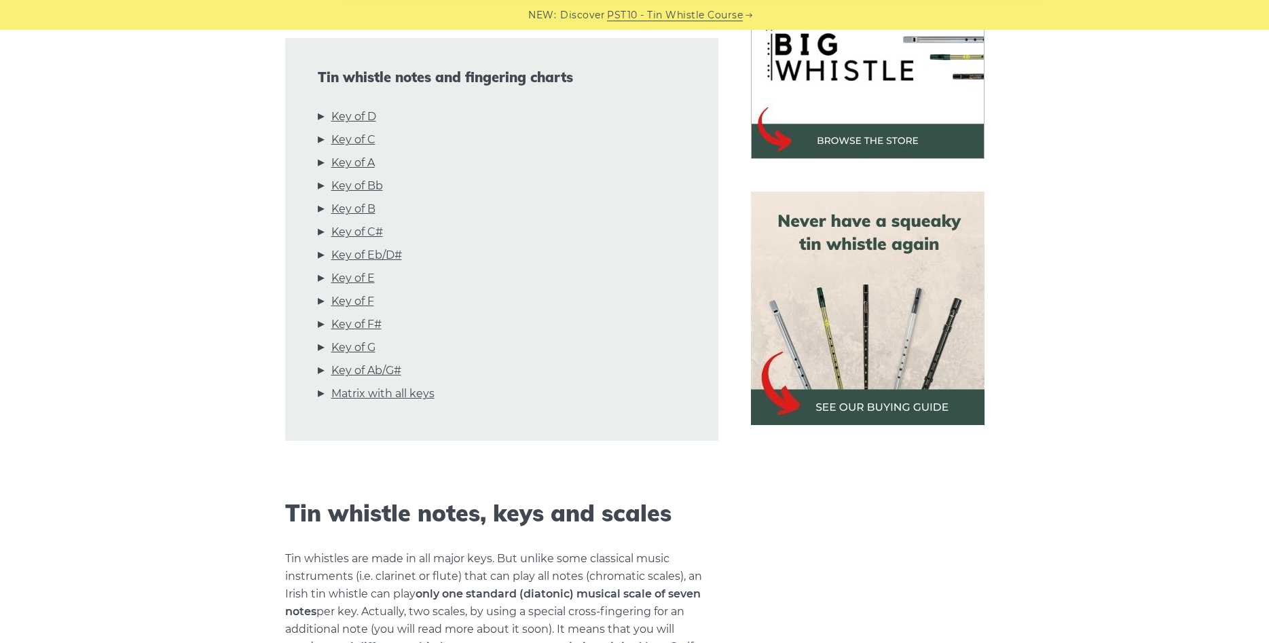
scroll to position [485, 0]
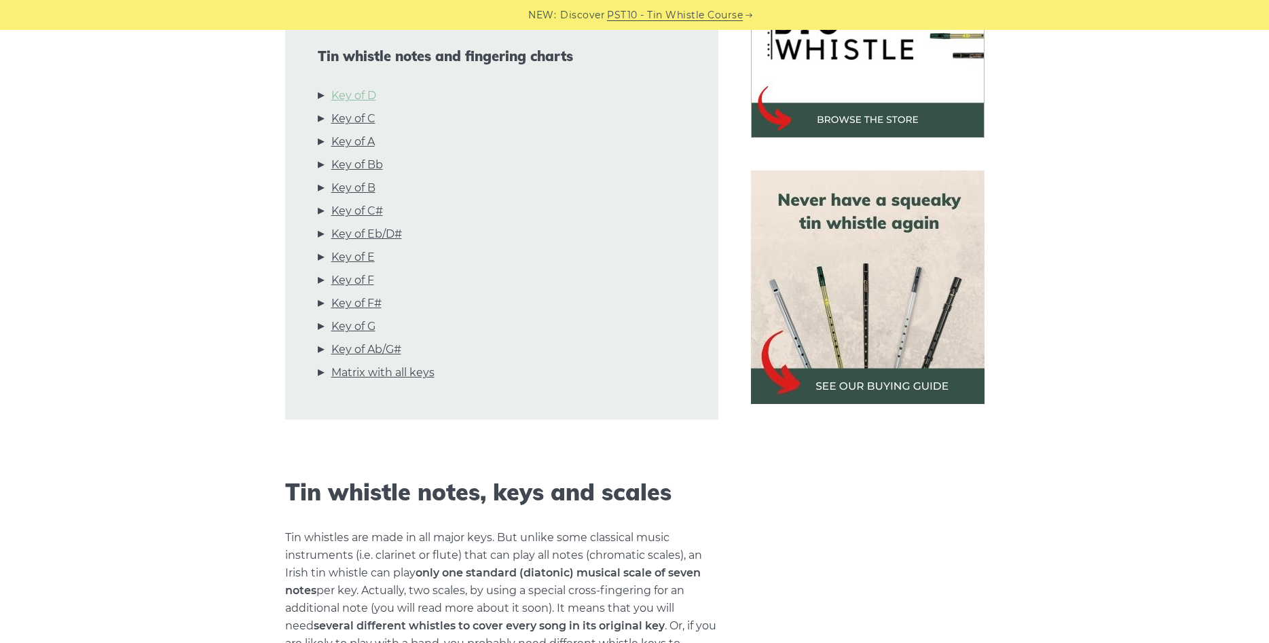
click at [361, 92] on link "Key of D" at bounding box center [353, 96] width 45 height 18
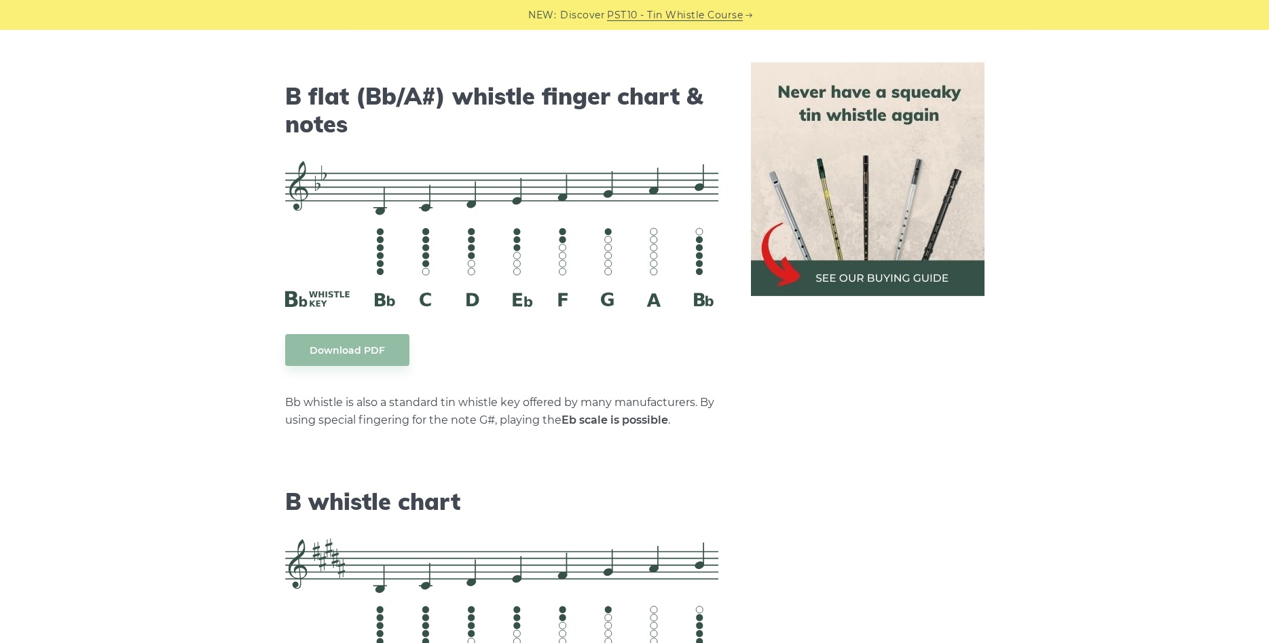
scroll to position [4264, 0]
